Goal: Use online tool/utility: Utilize a website feature to perform a specific function

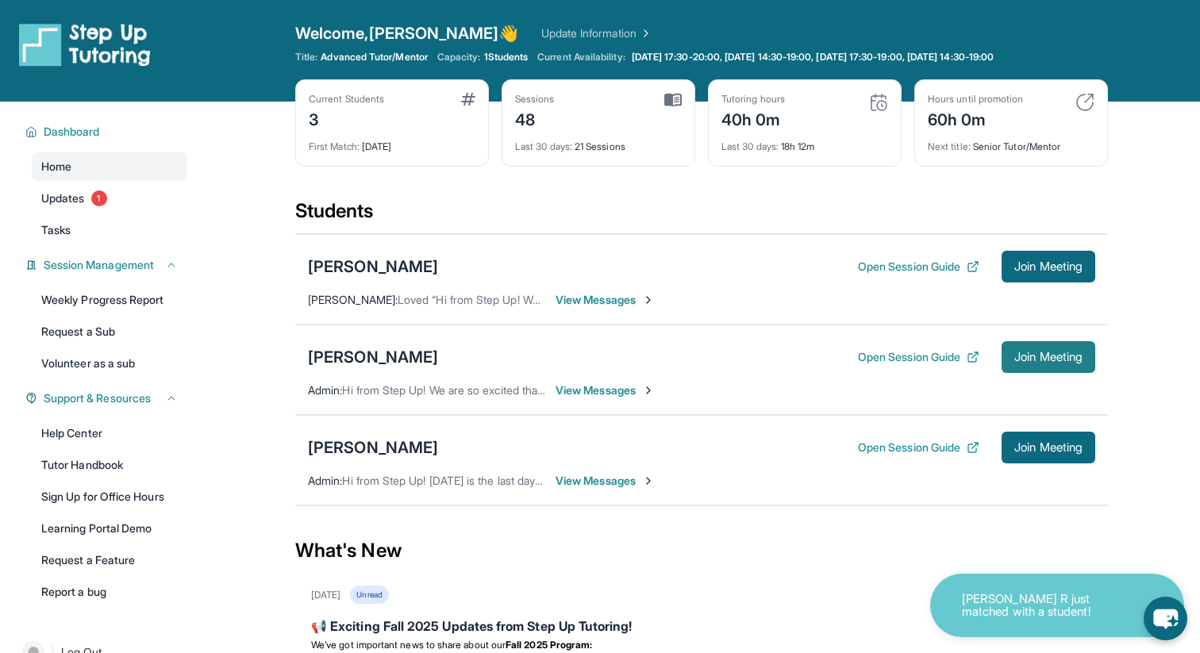
click at [1031, 360] on span "Join Meeting" at bounding box center [1049, 357] width 68 height 10
click at [1035, 359] on span "Join Meeting" at bounding box center [1049, 357] width 68 height 10
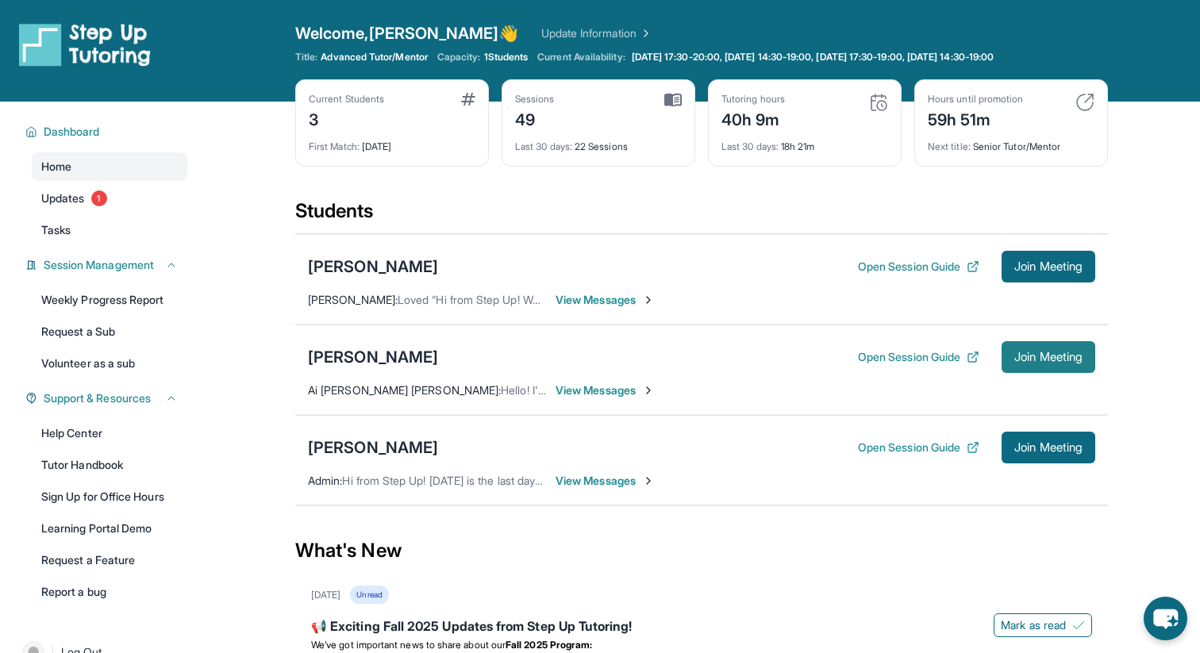
click at [1026, 361] on span "Join Meeting" at bounding box center [1049, 357] width 68 height 10
click at [1037, 364] on button "Join Meeting" at bounding box center [1049, 357] width 94 height 32
